Goal: Information Seeking & Learning: Check status

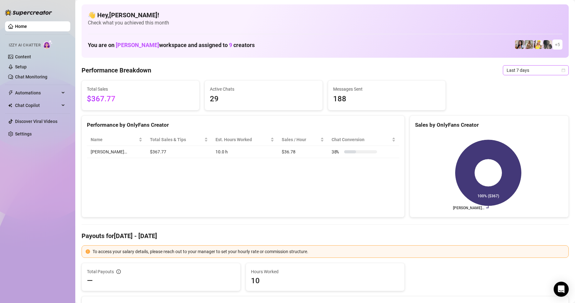
click at [511, 72] on span "Last 7 days" at bounding box center [536, 70] width 58 height 9
click at [517, 84] on div "Last 24 hours" at bounding box center [531, 82] width 56 height 7
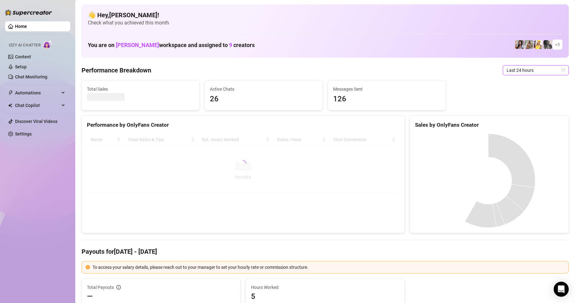
click at [426, 70] on div "Performance Breakdown Last 24 hours Last 24 hours" at bounding box center [325, 70] width 487 height 10
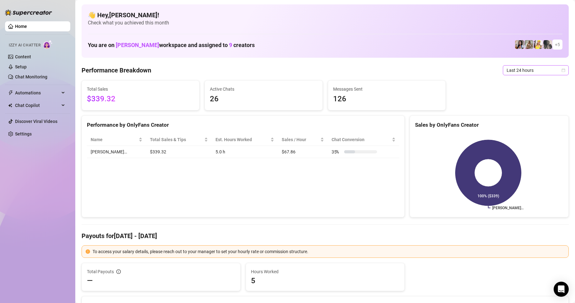
click at [526, 70] on span "Last 24 hours" at bounding box center [536, 70] width 58 height 9
click at [510, 96] on div "Last 7 days" at bounding box center [531, 92] width 56 height 7
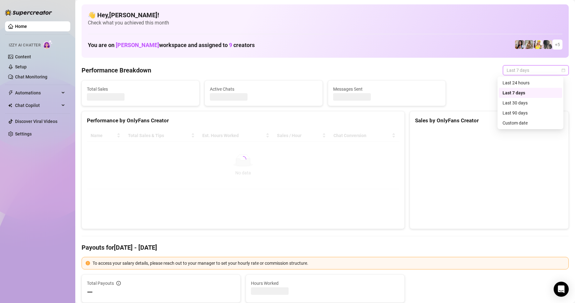
click at [523, 72] on span "Last 7 days" at bounding box center [536, 70] width 58 height 9
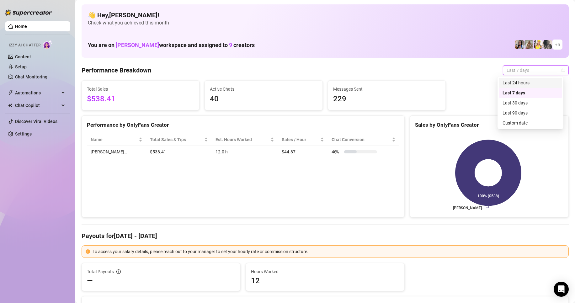
click at [512, 84] on div "Last 24 hours" at bounding box center [531, 82] width 56 height 7
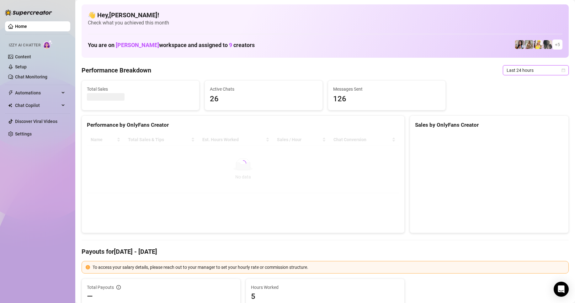
click at [425, 71] on div "Performance Breakdown Last 24 hours Last 24 hours" at bounding box center [325, 70] width 487 height 10
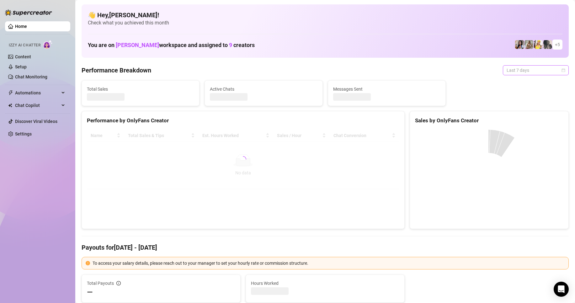
click at [518, 72] on span "Last 7 days" at bounding box center [536, 70] width 58 height 9
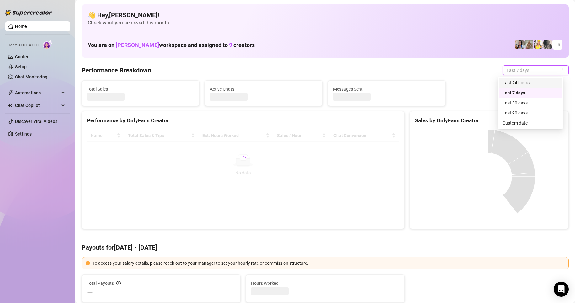
click at [514, 84] on div "Last 24 hours" at bounding box center [531, 82] width 56 height 7
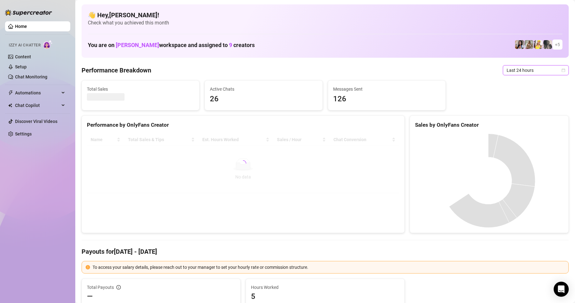
click at [388, 68] on div "Performance Breakdown Last 24 hours Last 24 hours" at bounding box center [325, 70] width 487 height 10
click at [523, 71] on span "Last 24 hours" at bounding box center [536, 70] width 58 height 9
click at [515, 102] on div "Last 30 days" at bounding box center [531, 102] width 56 height 7
click at [531, 70] on span "Last 30 days" at bounding box center [536, 70] width 58 height 9
click at [515, 83] on div "Last 24 hours" at bounding box center [531, 82] width 56 height 7
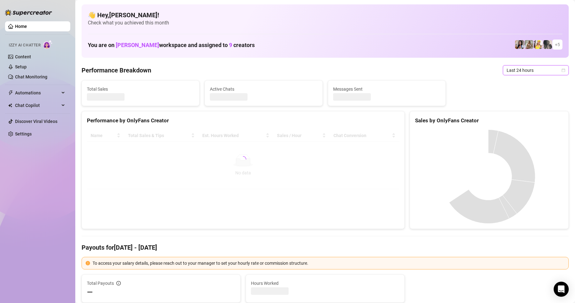
click at [526, 69] on span "Last 24 hours" at bounding box center [536, 70] width 58 height 9
click at [515, 101] on div "Last 30 days" at bounding box center [531, 102] width 56 height 7
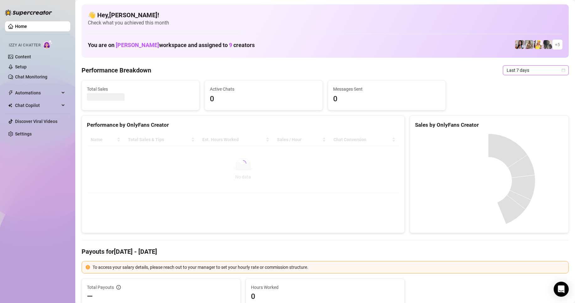
click at [520, 71] on span "Last 7 days" at bounding box center [536, 70] width 58 height 9
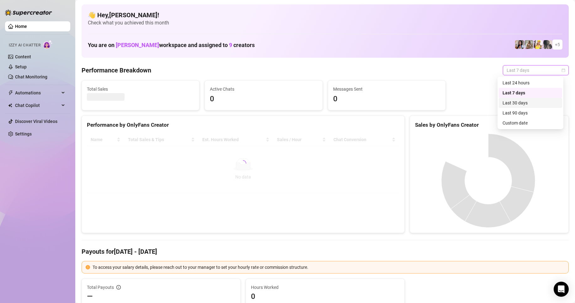
click at [513, 104] on div "Last 30 days" at bounding box center [531, 102] width 56 height 7
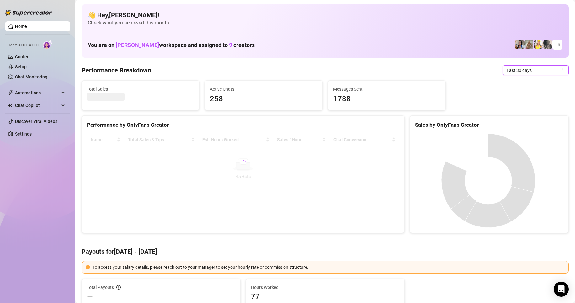
click at [512, 72] on span "Last 30 days" at bounding box center [536, 70] width 58 height 9
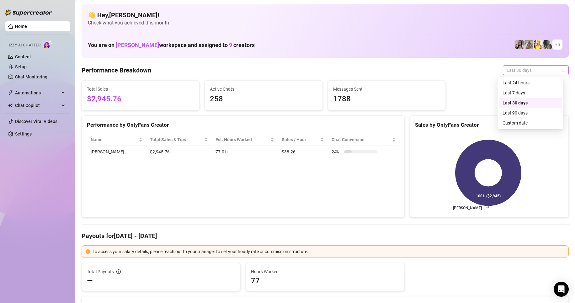
click at [510, 71] on span "Last 30 days" at bounding box center [536, 70] width 58 height 9
click at [513, 81] on div "Last 24 hours" at bounding box center [531, 82] width 56 height 7
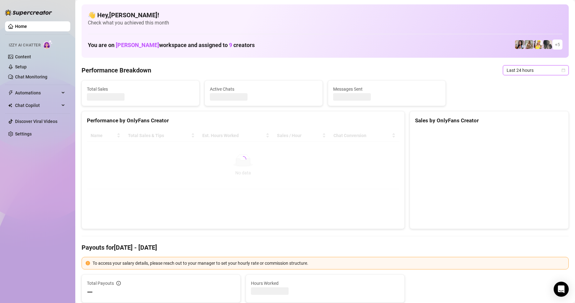
click at [467, 71] on div "Performance Breakdown Last 24 hours Last 24 hours" at bounding box center [325, 70] width 487 height 10
